Goal: Task Accomplishment & Management: Manage account settings

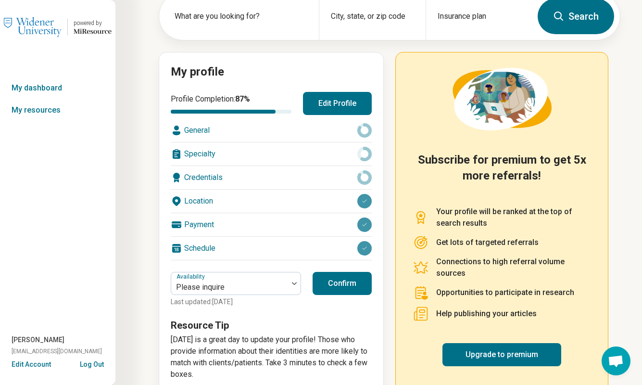
scroll to position [61, 0]
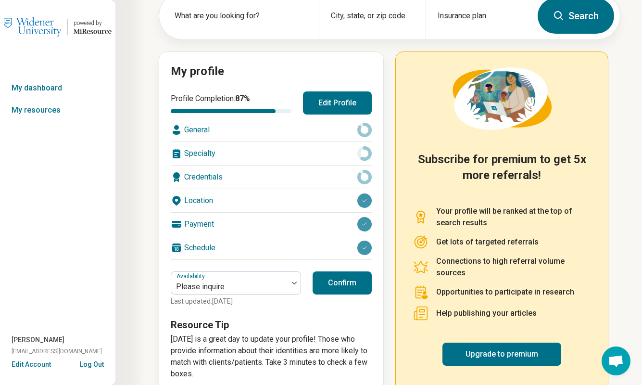
click at [256, 221] on div "Payment" at bounding box center [271, 223] width 201 height 23
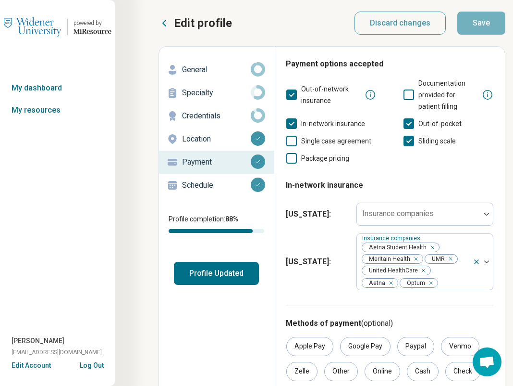
click at [204, 186] on p "Schedule" at bounding box center [216, 185] width 69 height 12
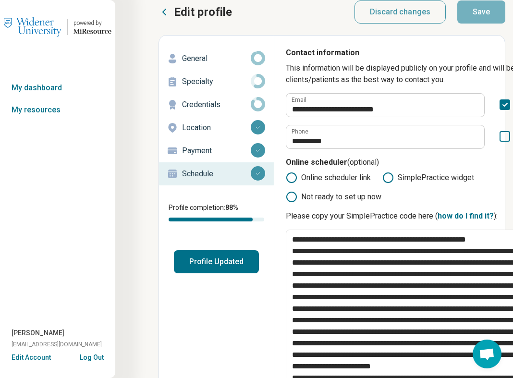
scroll to position [20, 0]
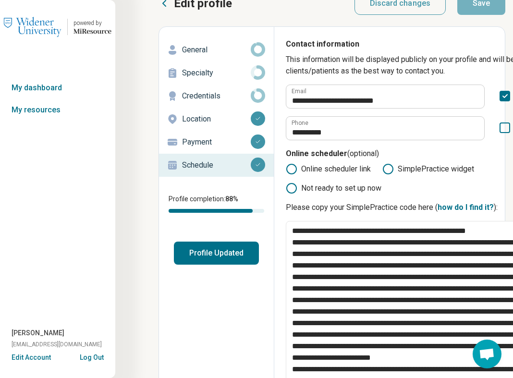
click at [311, 169] on label "Online scheduler link" at bounding box center [328, 169] width 85 height 12
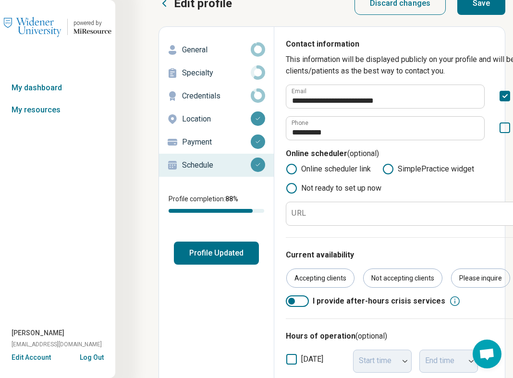
click at [203, 116] on p "Location" at bounding box center [216, 119] width 69 height 12
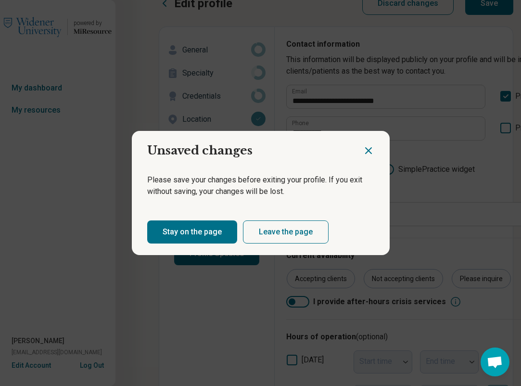
click at [176, 162] on div "Please save your changes before exiting your profile. If you exit without savin…" at bounding box center [261, 185] width 258 height 46
click at [213, 231] on button "Stay on the page" at bounding box center [192, 231] width 90 height 23
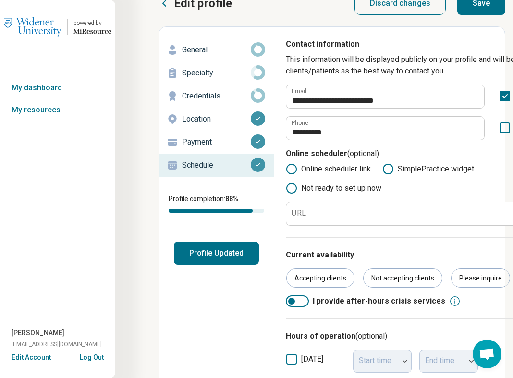
click at [247, 162] on p "Schedule" at bounding box center [216, 166] width 69 height 12
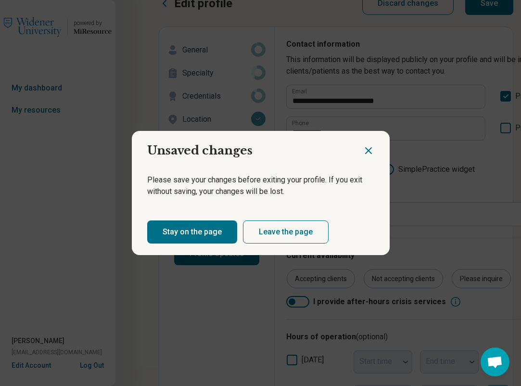
click at [288, 232] on button "Leave the page" at bounding box center [286, 231] width 86 height 23
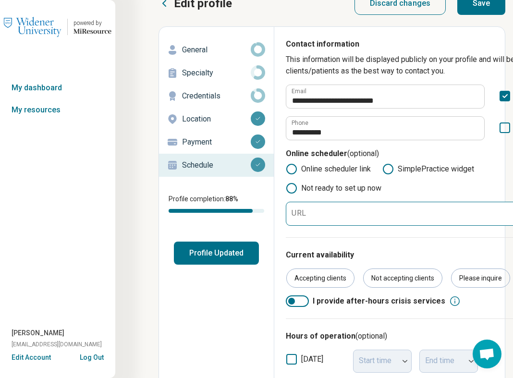
scroll to position [0, 0]
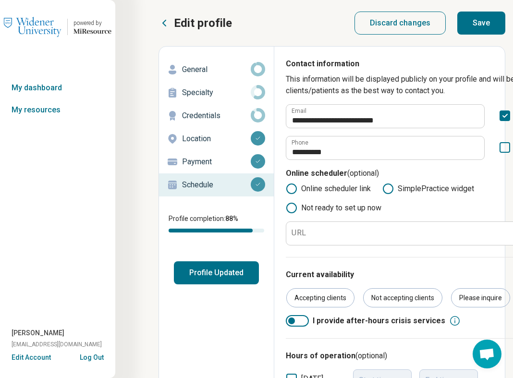
click at [212, 185] on p "Schedule" at bounding box center [216, 185] width 69 height 12
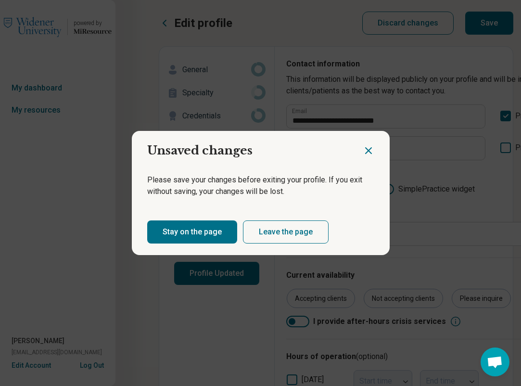
click at [365, 150] on icon "Close dialog" at bounding box center [368, 151] width 12 height 12
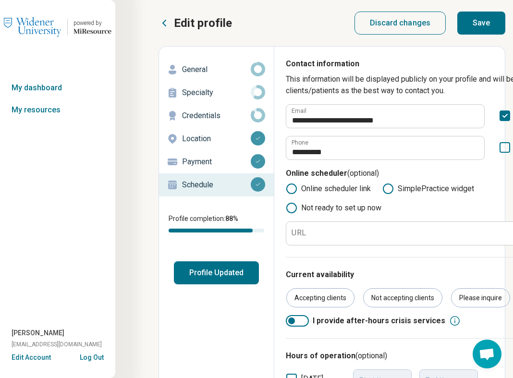
click at [199, 167] on p "Payment" at bounding box center [216, 162] width 69 height 12
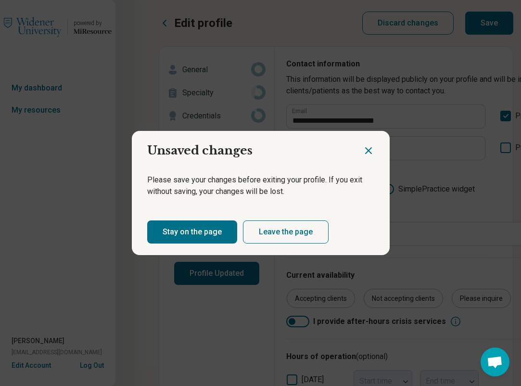
click at [287, 239] on button "Leave the page" at bounding box center [286, 231] width 86 height 23
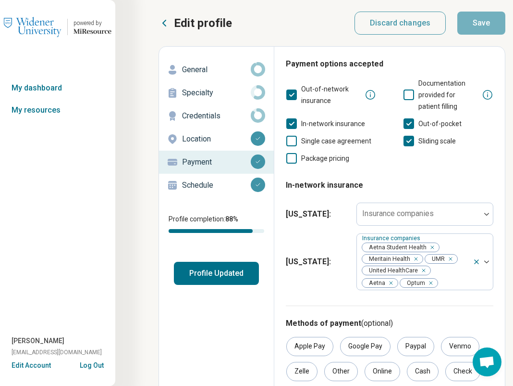
click at [213, 179] on p "Schedule" at bounding box center [216, 185] width 69 height 12
type textarea "*"
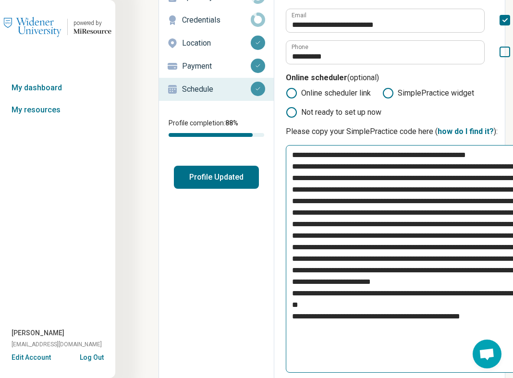
scroll to position [98, 0]
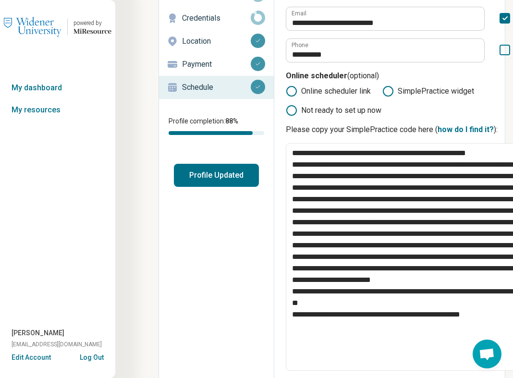
click at [331, 95] on label "Online scheduler link" at bounding box center [328, 92] width 85 height 12
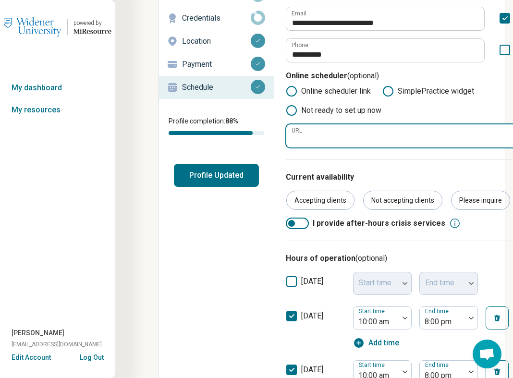
paste input "**********"
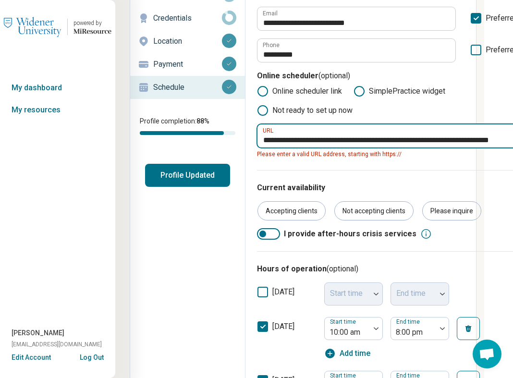
scroll to position [98, 49]
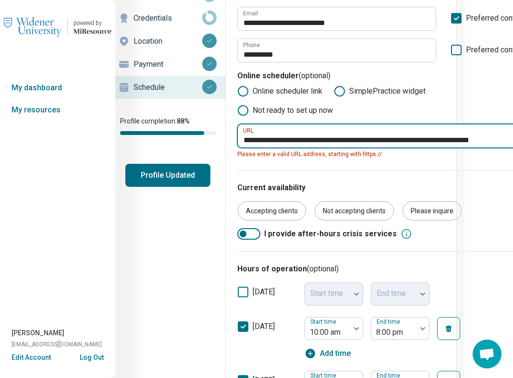
click at [244, 139] on input "**********" at bounding box center [382, 135] width 288 height 23
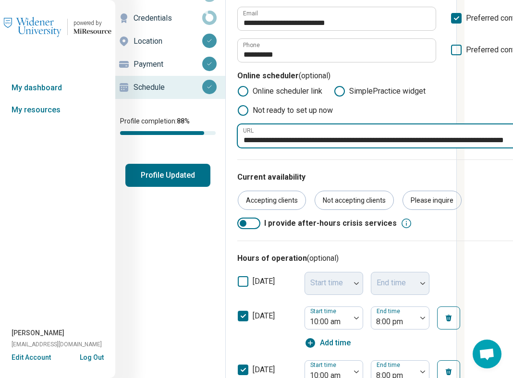
type input "**********"
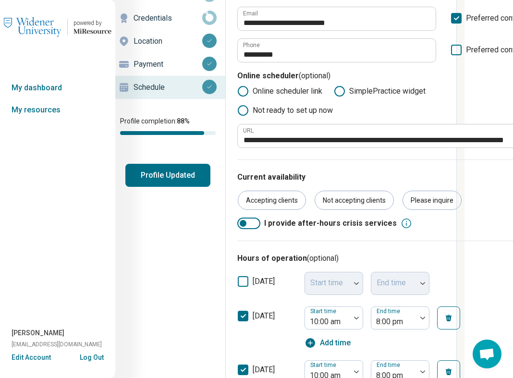
click at [350, 166] on div "Current availability Accepting clients Not accepting clients Please inquire I p…" at bounding box center [381, 200] width 288 height 81
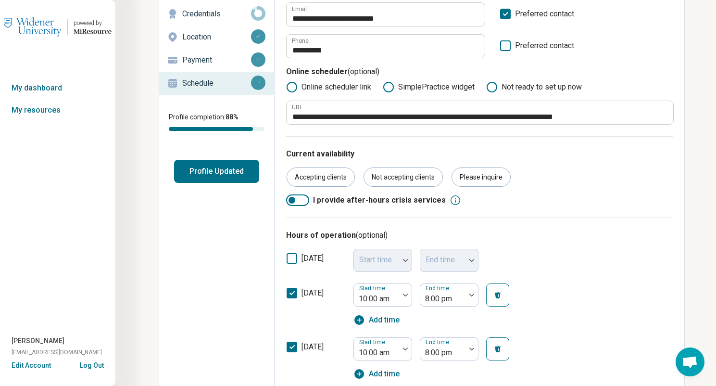
scroll to position [0, 0]
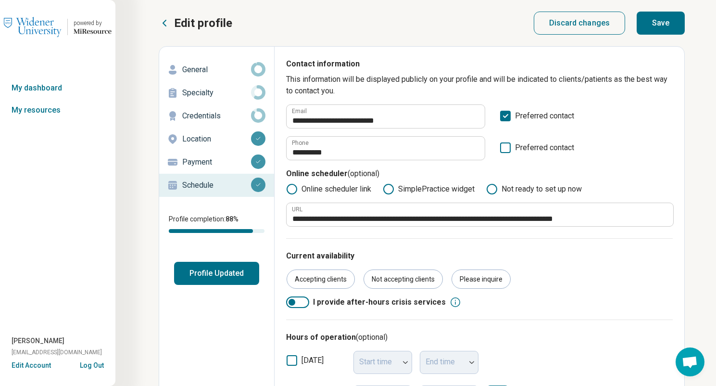
click at [641, 25] on button "Save" at bounding box center [660, 23] width 48 height 23
click at [207, 138] on p "Location" at bounding box center [216, 139] width 69 height 12
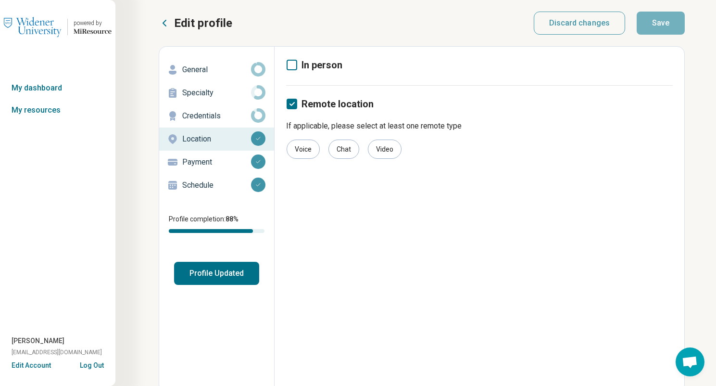
click at [215, 94] on p "Specialty" at bounding box center [216, 93] width 69 height 12
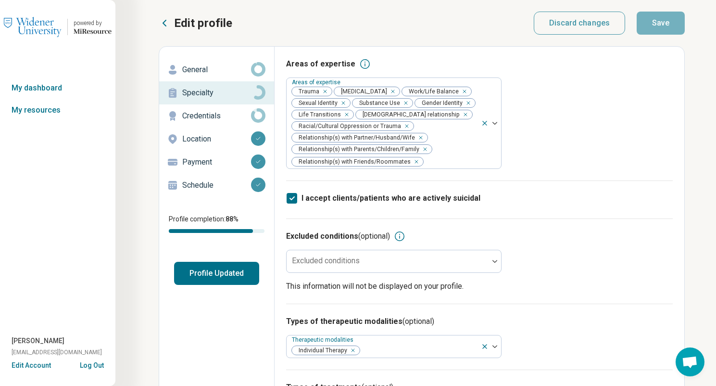
click at [205, 182] on p "Schedule" at bounding box center [216, 185] width 69 height 12
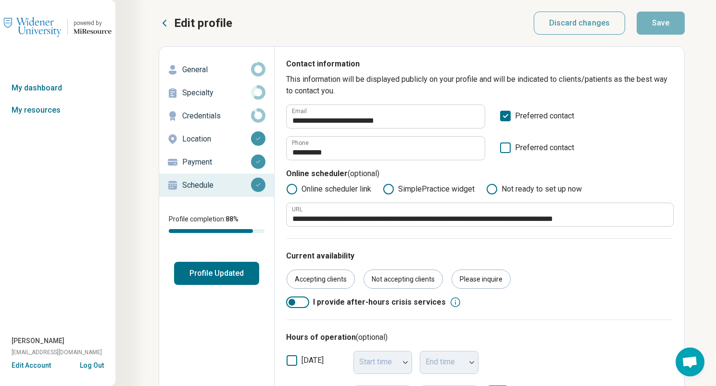
click at [224, 274] on button "Profile Updated" at bounding box center [216, 272] width 85 height 23
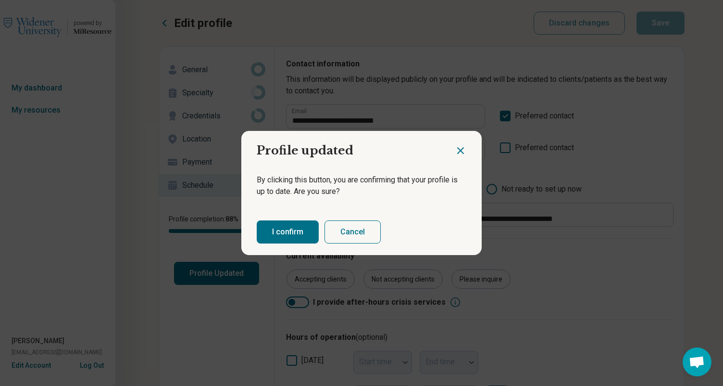
click at [283, 232] on button "I confirm" at bounding box center [288, 231] width 62 height 23
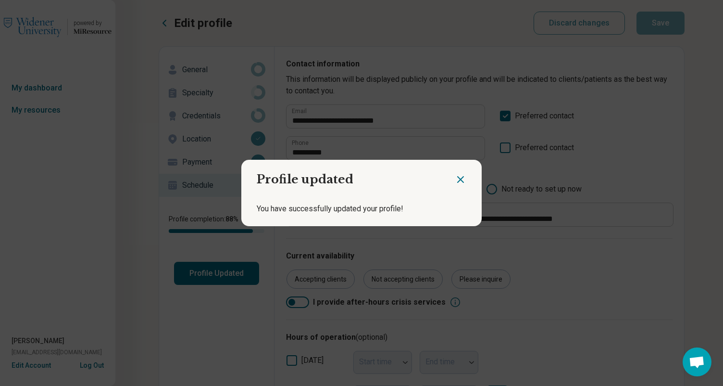
click at [129, 193] on div "Profile updated You have successfully updated your profile!" at bounding box center [361, 193] width 723 height 386
click at [450, 182] on h2 "Profile updated" at bounding box center [347, 176] width 213 height 32
click at [459, 178] on icon "Close dialog" at bounding box center [461, 180] width 12 height 12
